Goal: Task Accomplishment & Management: Use online tool/utility

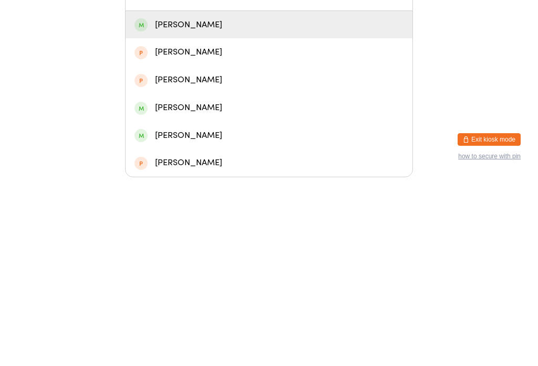
type input "[PERSON_NAME]"
click at [148, 207] on div "[PERSON_NAME]" at bounding box center [268, 214] width 269 height 14
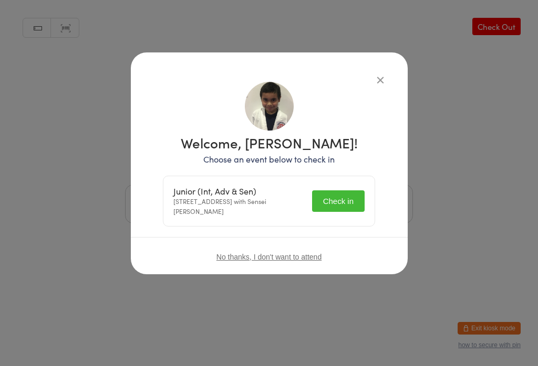
click at [344, 203] on button "Check in" at bounding box center [338, 202] width 52 height 22
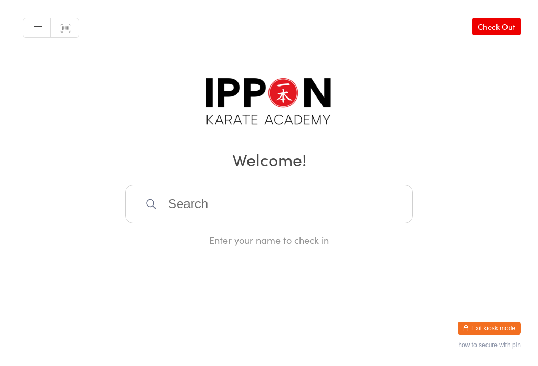
click at [370, 208] on input "search" at bounding box center [269, 204] width 288 height 39
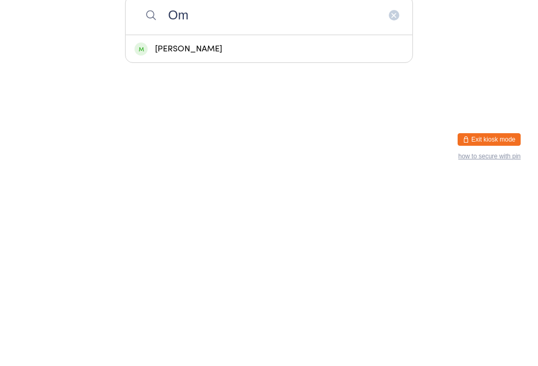
type input "Om"
click at [362, 231] on div "[PERSON_NAME]" at bounding box center [268, 238] width 269 height 14
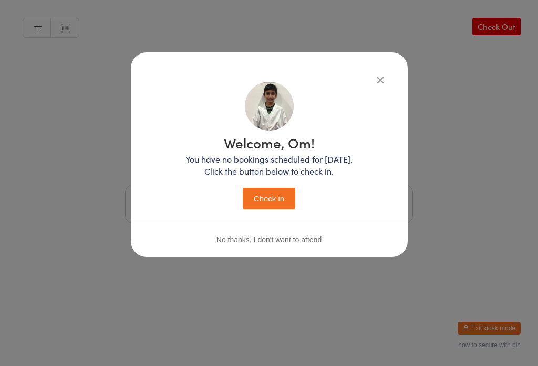
click at [292, 197] on button "Check in" at bounding box center [269, 199] width 52 height 22
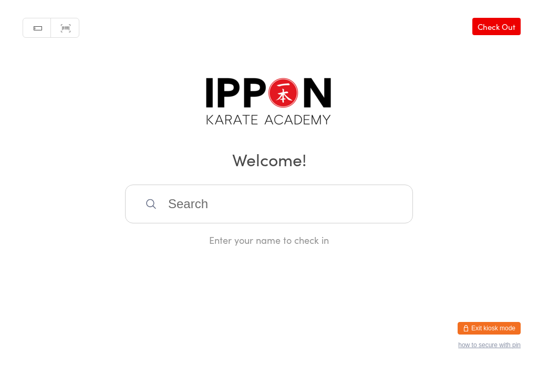
click at [315, 221] on input "search" at bounding box center [269, 204] width 288 height 39
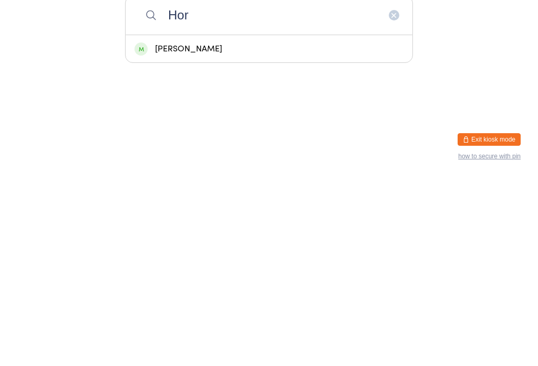
type input "Hor"
click at [249, 224] on div "[PERSON_NAME]" at bounding box center [268, 238] width 287 height 28
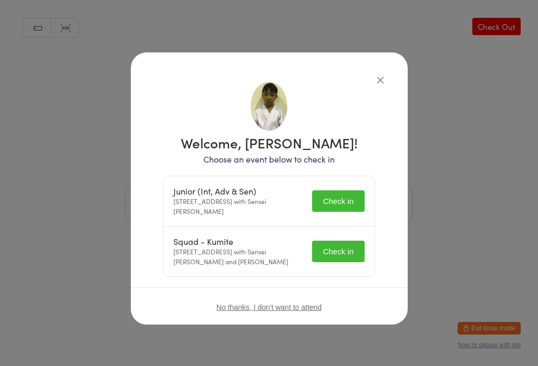
click at [327, 193] on button "Check in" at bounding box center [338, 202] width 52 height 22
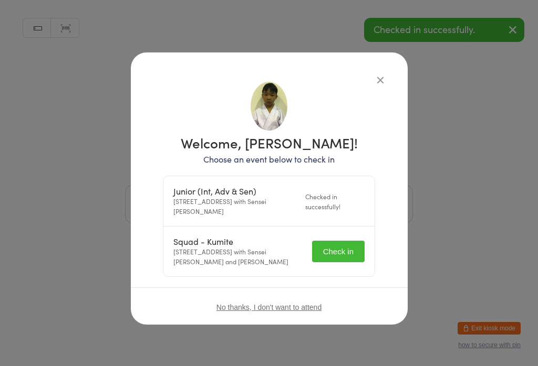
click at [338, 251] on button "Check in" at bounding box center [338, 252] width 52 height 22
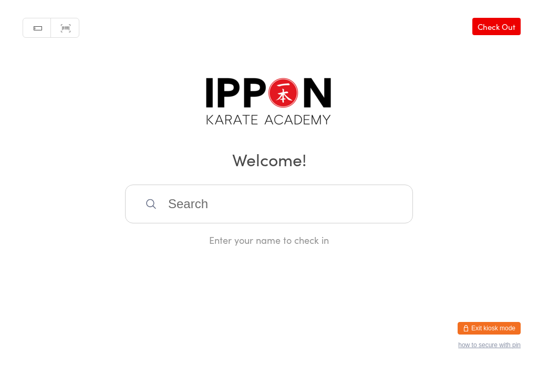
click at [322, 196] on input "search" at bounding box center [269, 204] width 288 height 39
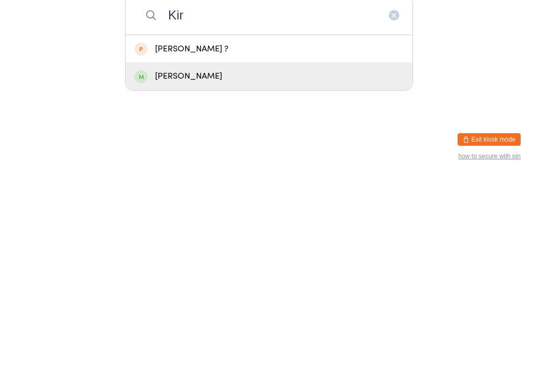
type input "Kir"
click at [244, 258] on div "[PERSON_NAME]" at bounding box center [268, 265] width 269 height 14
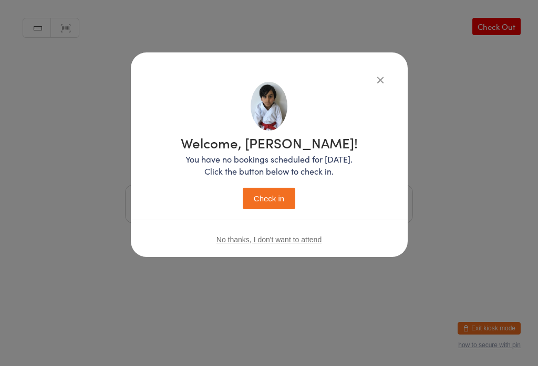
click at [278, 195] on button "Check in" at bounding box center [269, 199] width 52 height 22
click at [269, 202] on button "Check in" at bounding box center [269, 199] width 52 height 22
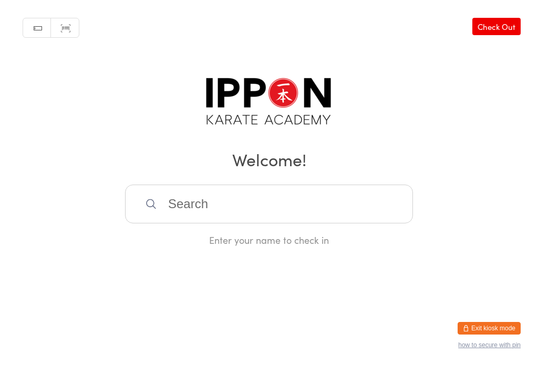
click at [365, 217] on input "search" at bounding box center [269, 204] width 288 height 39
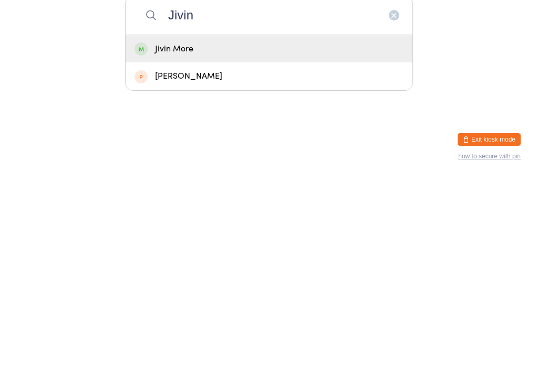
type input "Jivin"
click at [329, 231] on div "Jivin More" at bounding box center [268, 238] width 269 height 14
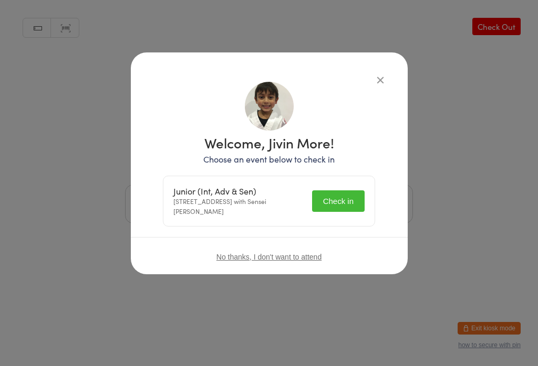
click at [343, 202] on button "Check in" at bounding box center [338, 202] width 52 height 22
